Goal: Book appointment/travel/reservation

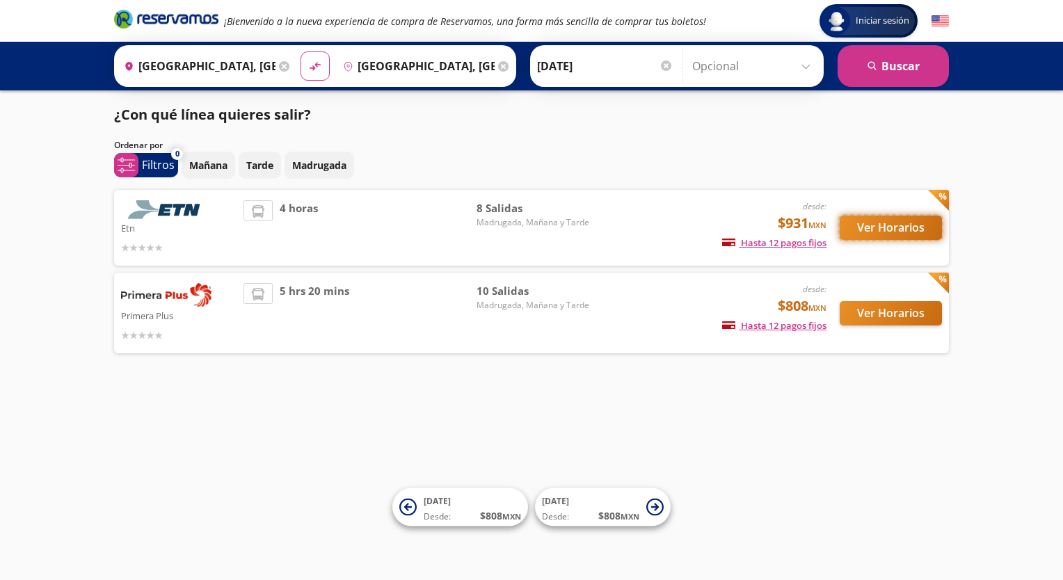
click at [865, 235] on button "Ver Horarios" at bounding box center [891, 228] width 102 height 24
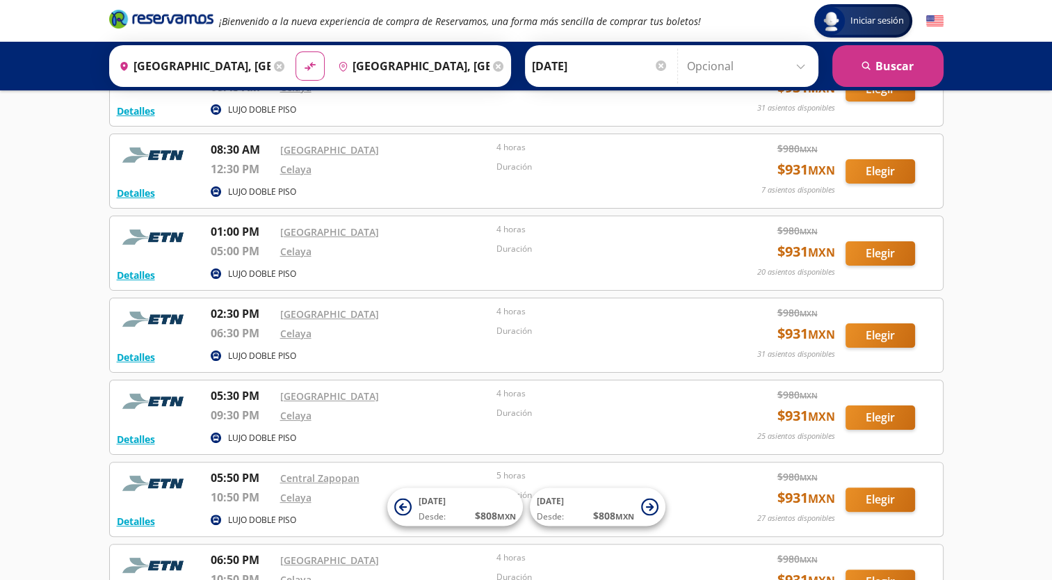
scroll to position [363, 0]
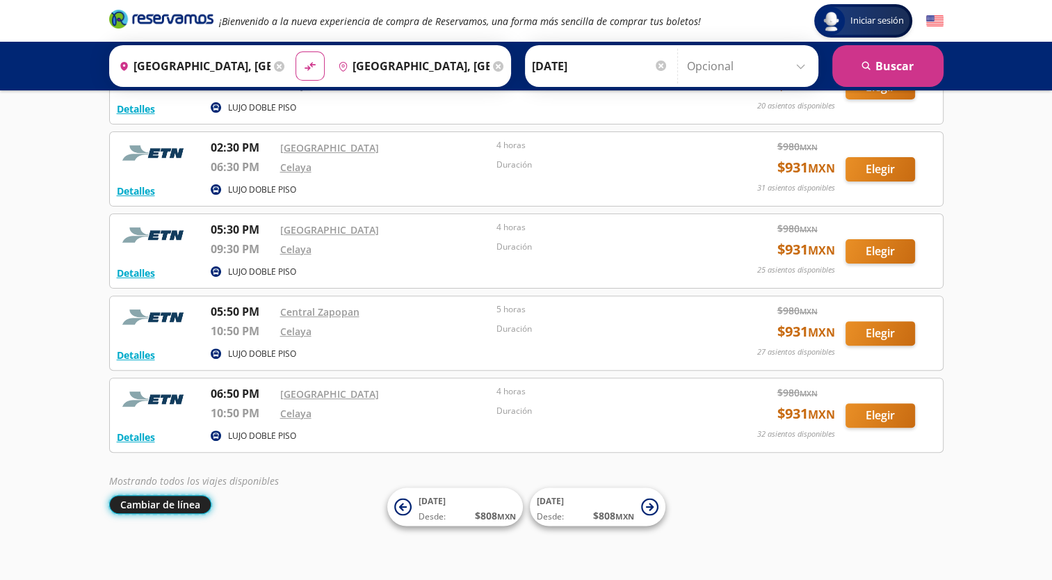
click at [168, 499] on button "Cambiar de línea" at bounding box center [160, 504] width 102 height 19
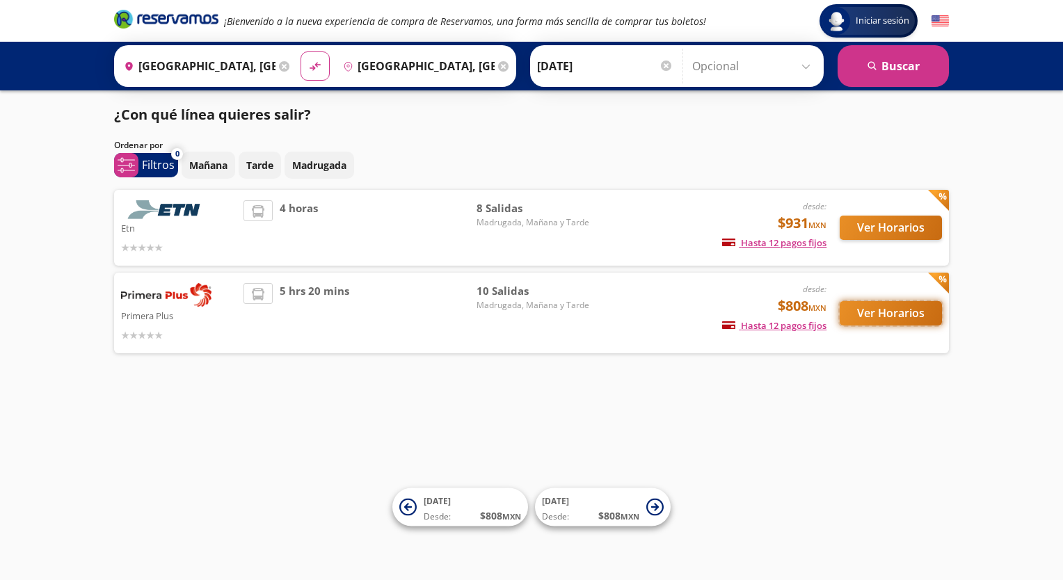
click at [860, 320] on button "Ver Horarios" at bounding box center [891, 313] width 102 height 24
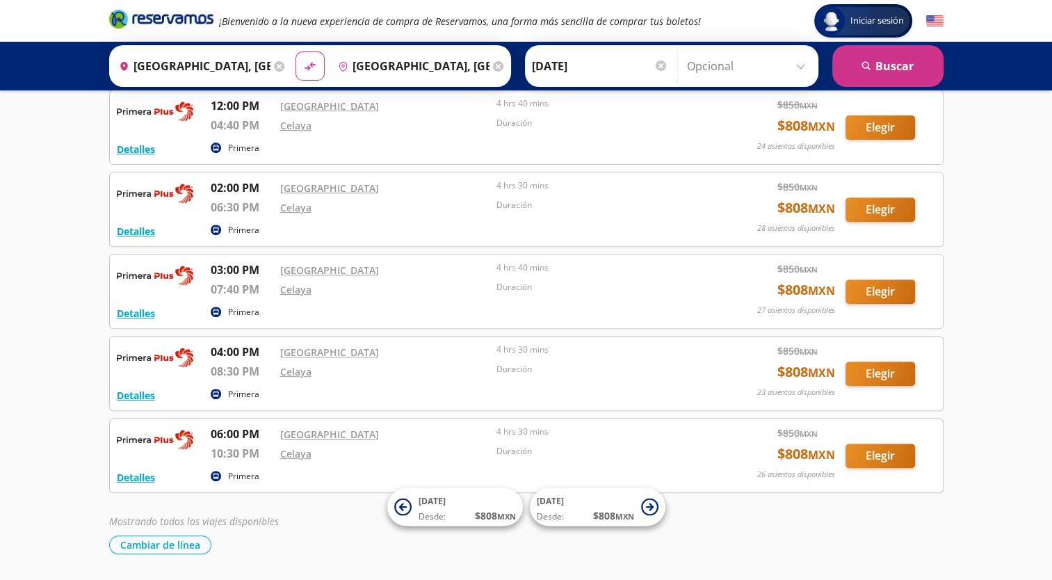
scroll to position [527, 0]
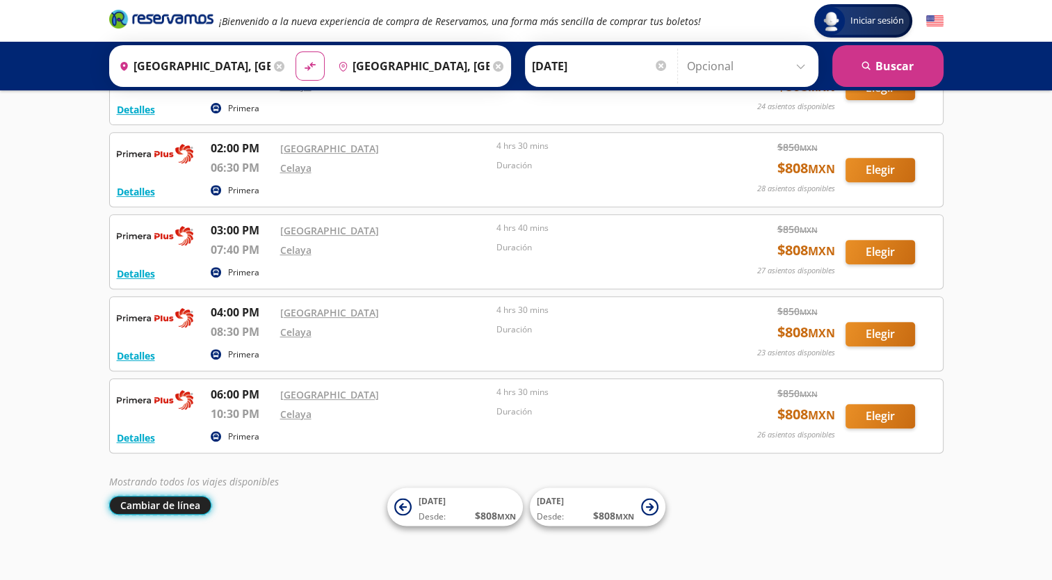
click at [176, 505] on button "Cambiar de línea" at bounding box center [160, 505] width 102 height 19
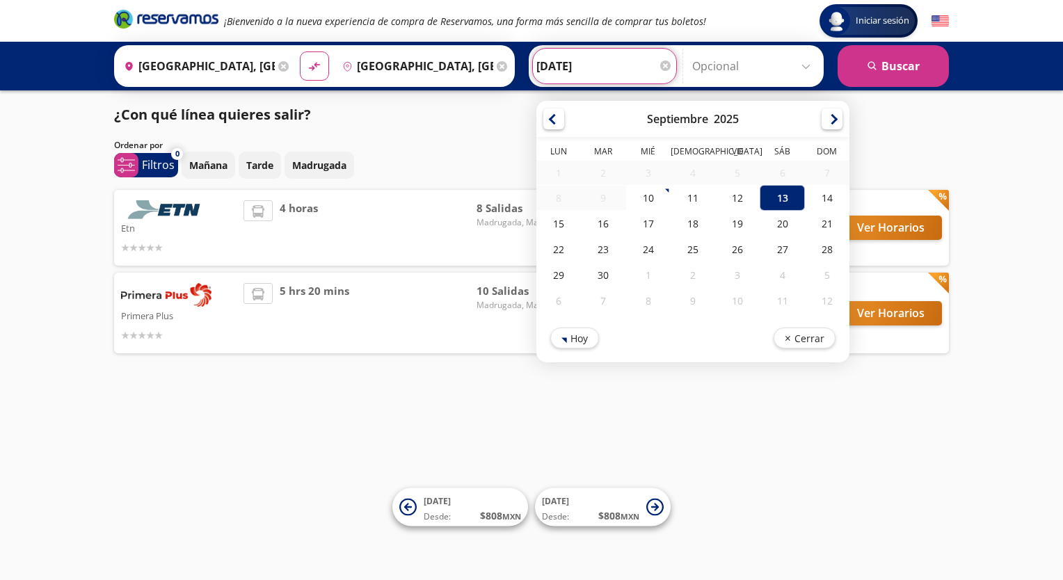
click at [629, 67] on input "[DATE]" at bounding box center [604, 66] width 136 height 35
click at [805, 193] on div "14" at bounding box center [827, 198] width 45 height 26
type input "[DATE]"
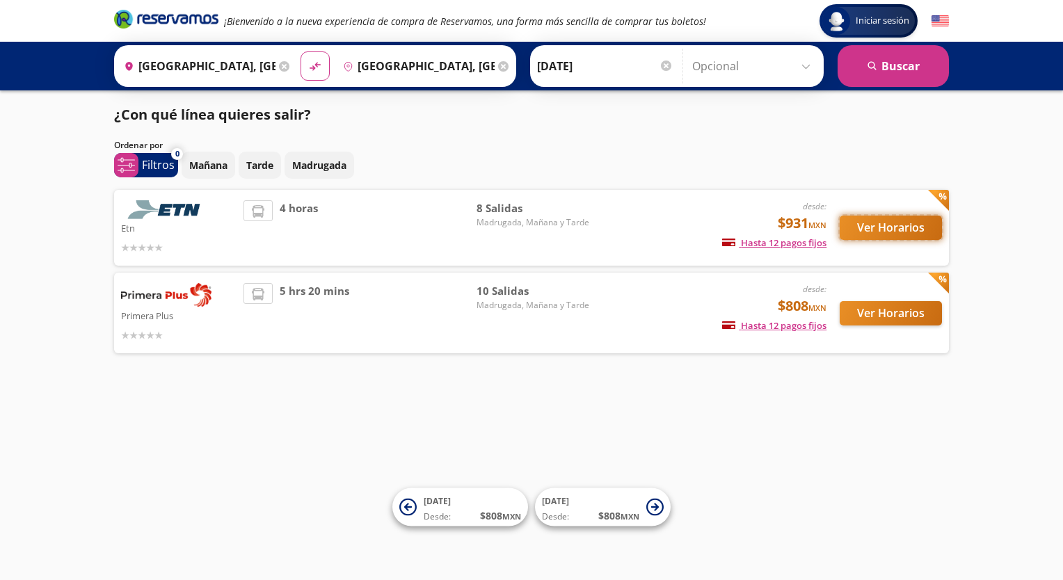
click at [880, 230] on button "Ver Horarios" at bounding box center [891, 228] width 102 height 24
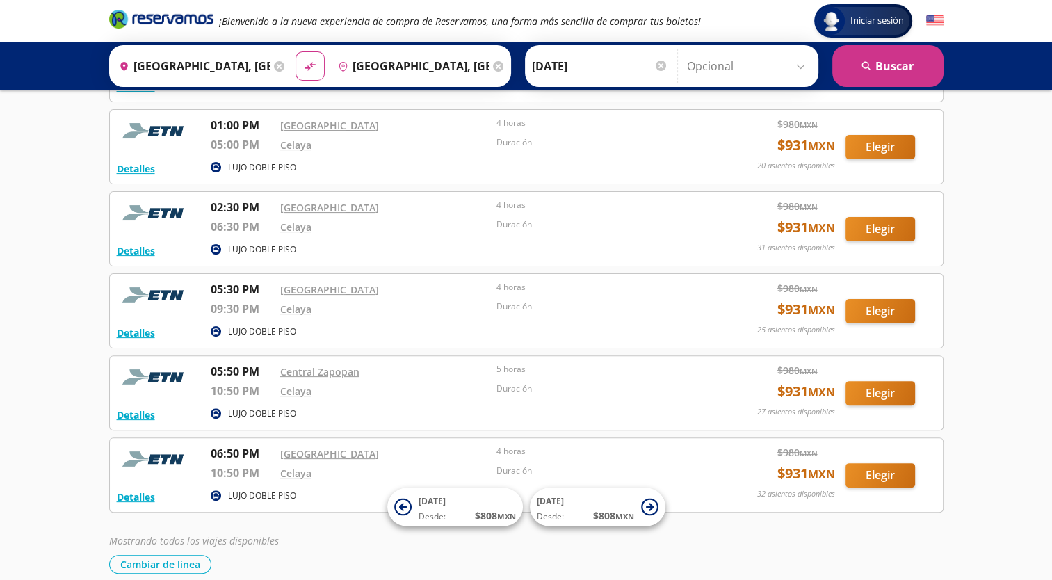
scroll to position [363, 0]
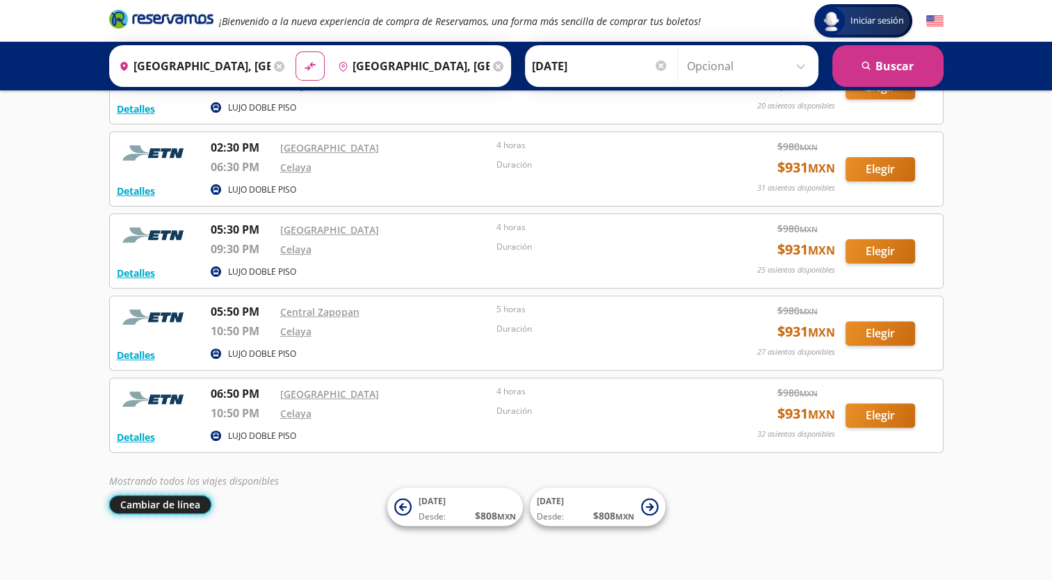
click at [174, 510] on button "Cambiar de línea" at bounding box center [160, 504] width 102 height 19
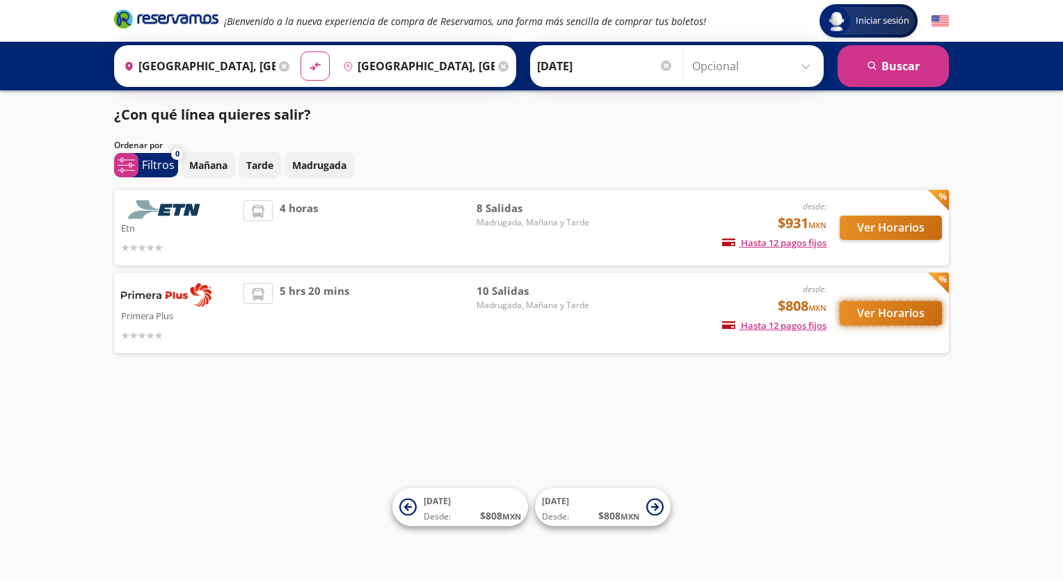
click at [854, 319] on button "Ver Horarios" at bounding box center [891, 313] width 102 height 24
